Goal: Task Accomplishment & Management: Use online tool/utility

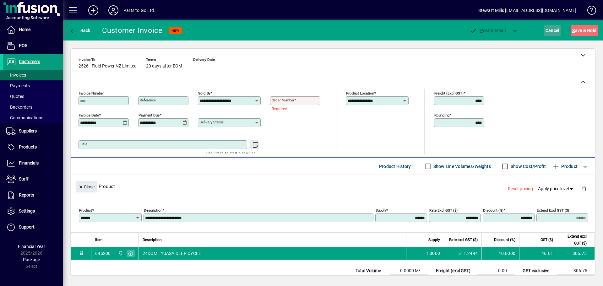
click at [551, 28] on span "Cancel" at bounding box center [553, 30] width 14 height 10
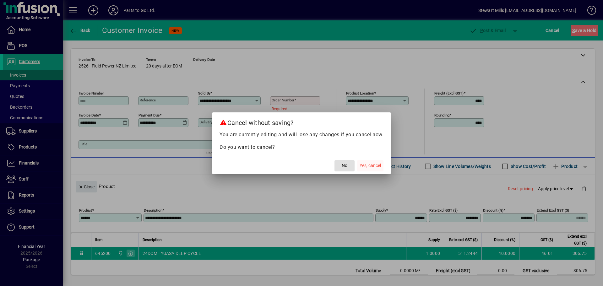
click at [370, 163] on span "Yes, cancel" at bounding box center [370, 165] width 21 height 7
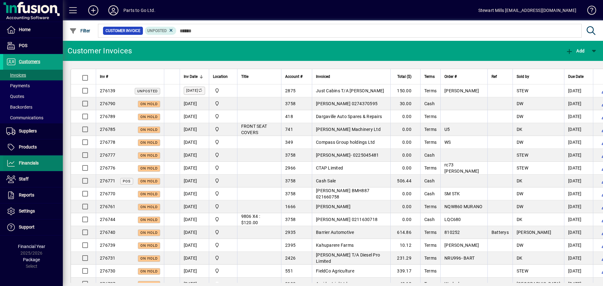
click at [27, 167] on span "Financials" at bounding box center [20, 164] width 35 height 8
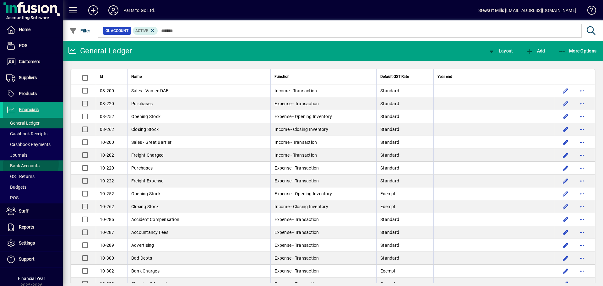
click at [24, 164] on span "Bank Accounts" at bounding box center [22, 165] width 33 height 5
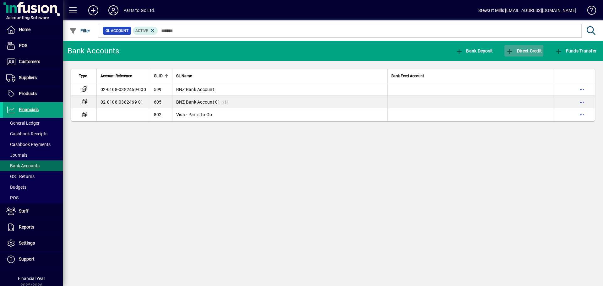
click at [510, 51] on icon "button" at bounding box center [510, 51] width 8 height 6
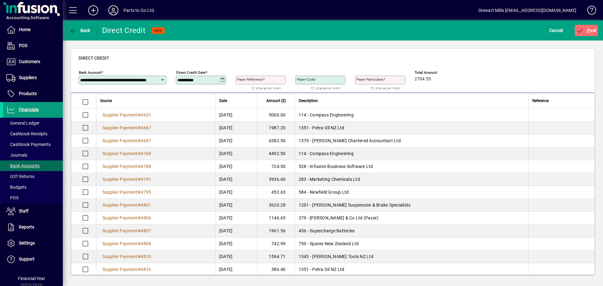
click at [247, 80] on mat-label "Payer Reference" at bounding box center [250, 79] width 26 height 4
click at [247, 80] on input "Payer Reference" at bounding box center [261, 80] width 48 height 5
type input "********"
click at [583, 32] on icon "submit" at bounding box center [580, 31] width 8 height 6
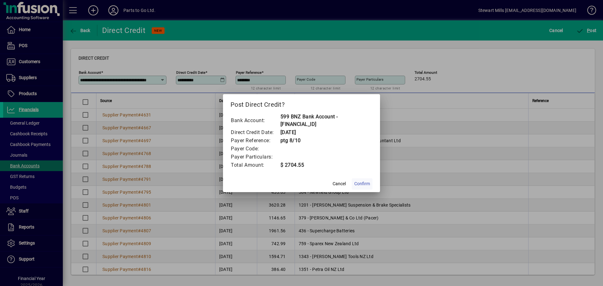
click at [363, 183] on span "Confirm" at bounding box center [362, 184] width 16 height 7
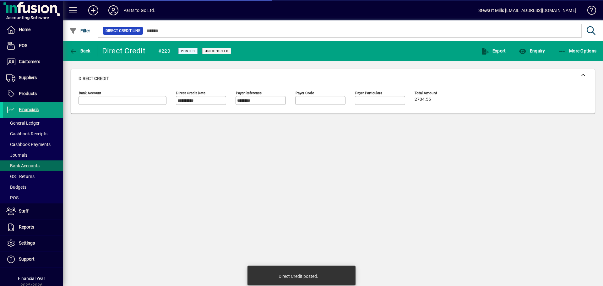
type input "**********"
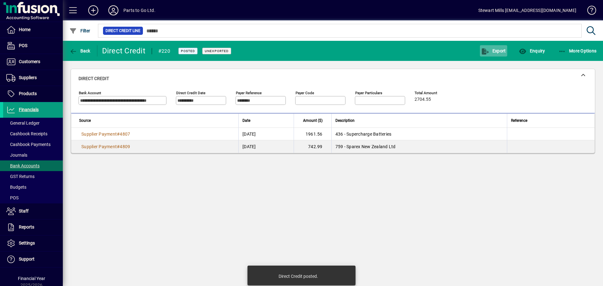
click at [495, 52] on span "Export" at bounding box center [494, 50] width 24 height 5
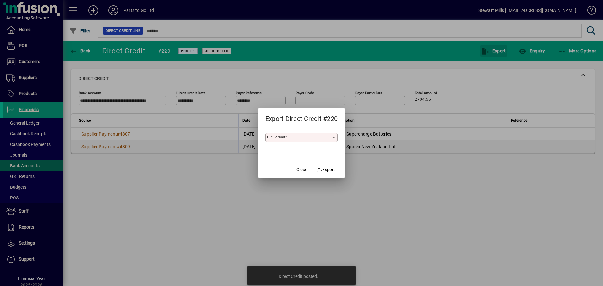
type input "***"
click at [324, 171] on span "Export" at bounding box center [326, 169] width 19 height 7
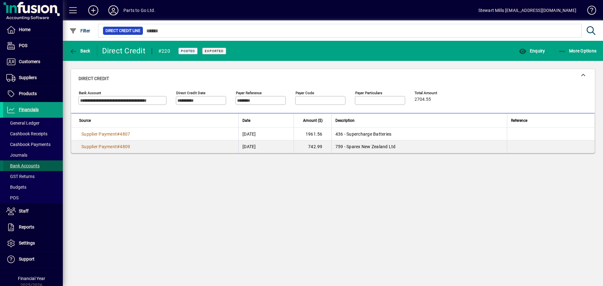
click at [38, 165] on span "Bank Accounts" at bounding box center [22, 165] width 33 height 5
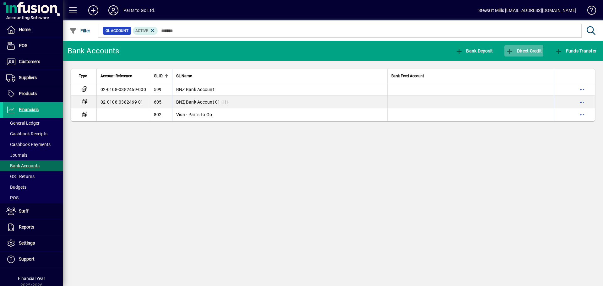
click at [515, 50] on span "Direct Credit" at bounding box center [524, 50] width 36 height 5
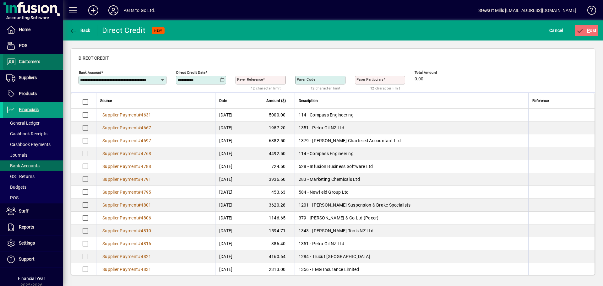
click at [34, 62] on span "Customers" at bounding box center [29, 61] width 21 height 5
